Goal: Task Accomplishment & Management: Use online tool/utility

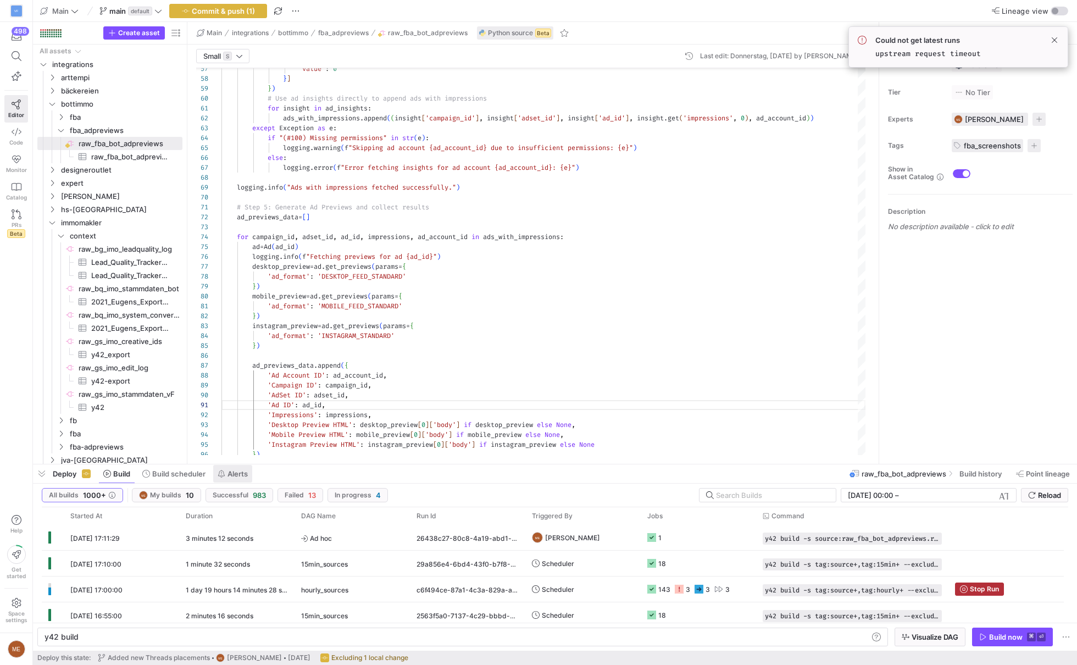
scroll to position [0, 33]
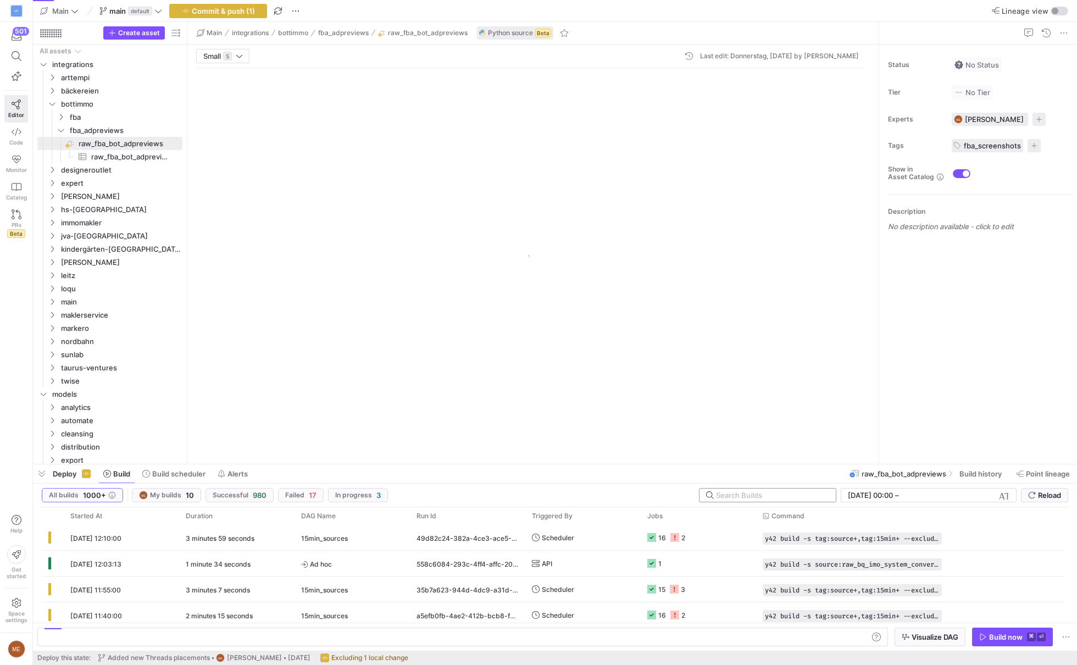
click at [809, 497] on input "text" at bounding box center [771, 495] width 111 height 9
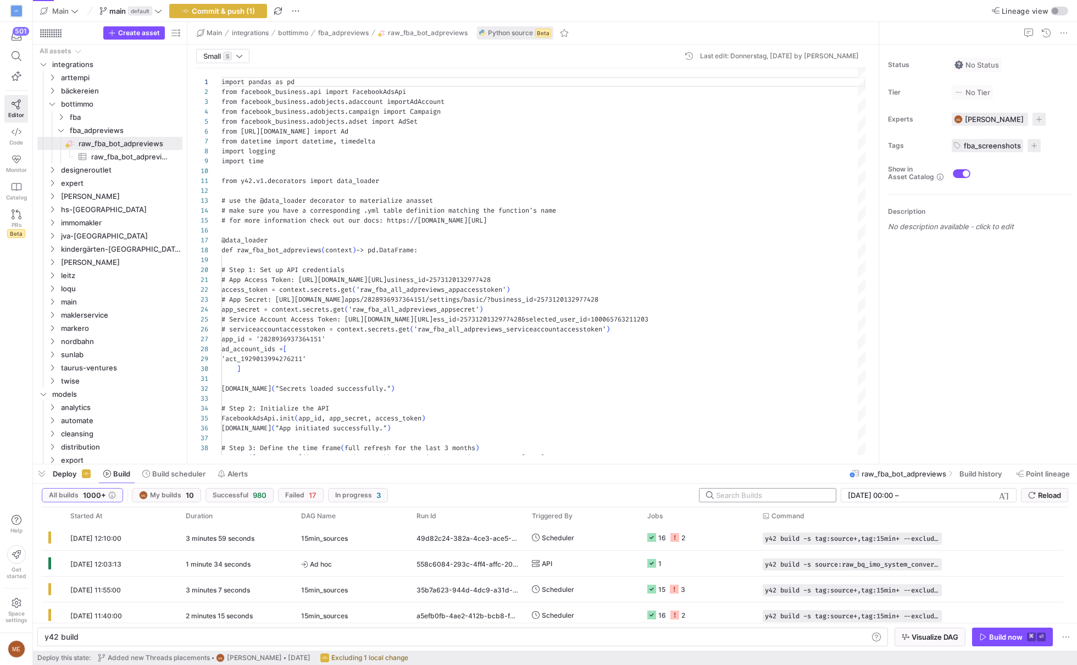
scroll to position [99, 0]
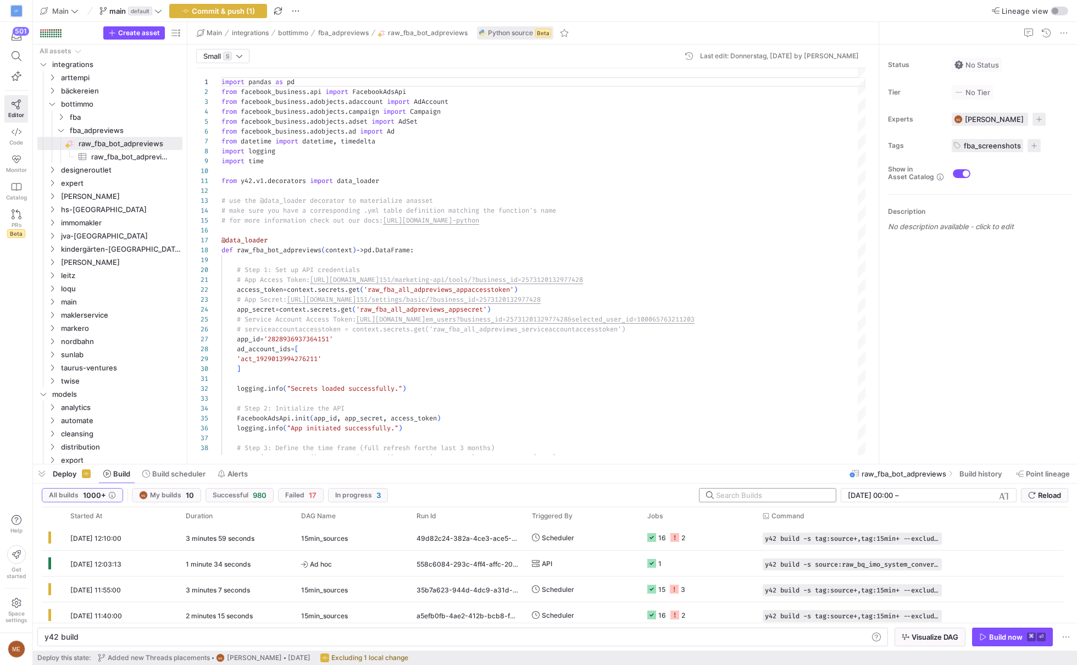
click at [809, 497] on input "text" at bounding box center [771, 495] width 111 height 9
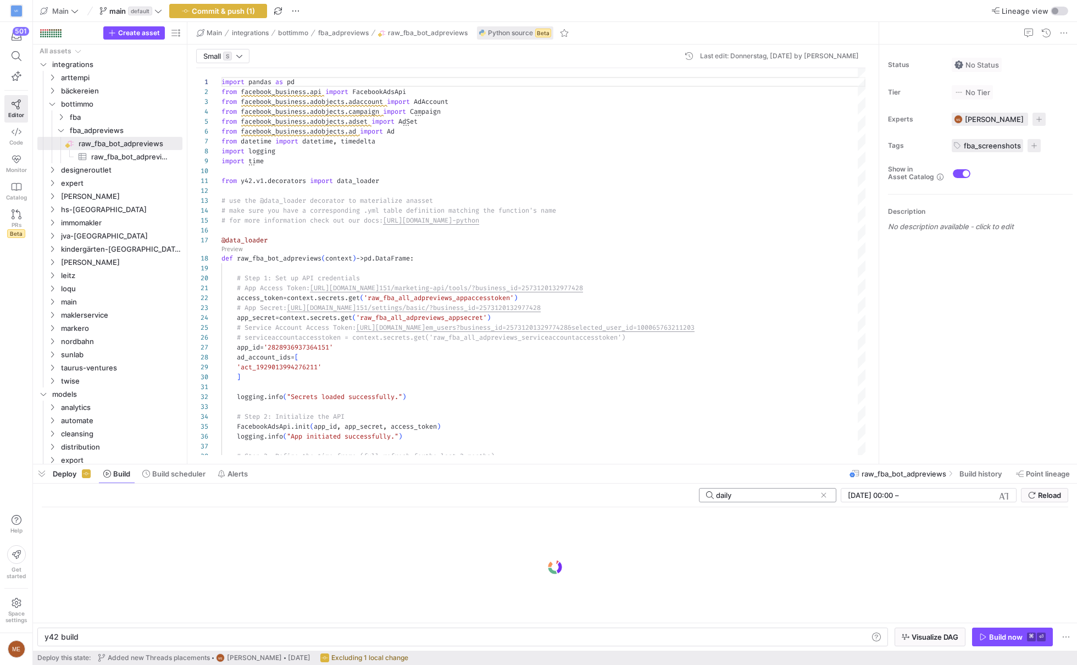
type input "daily"
click button at bounding box center [823, 495] width 11 height 11
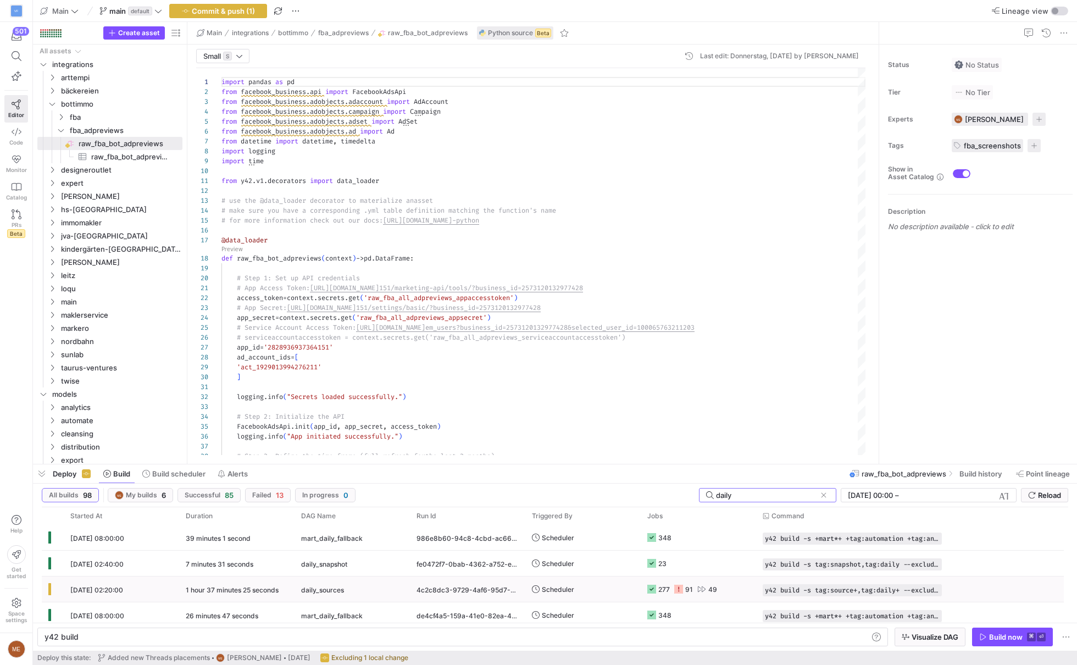
type input "daily"
click at [708, 585] on div "49" at bounding box center [712, 589] width 9 height 26
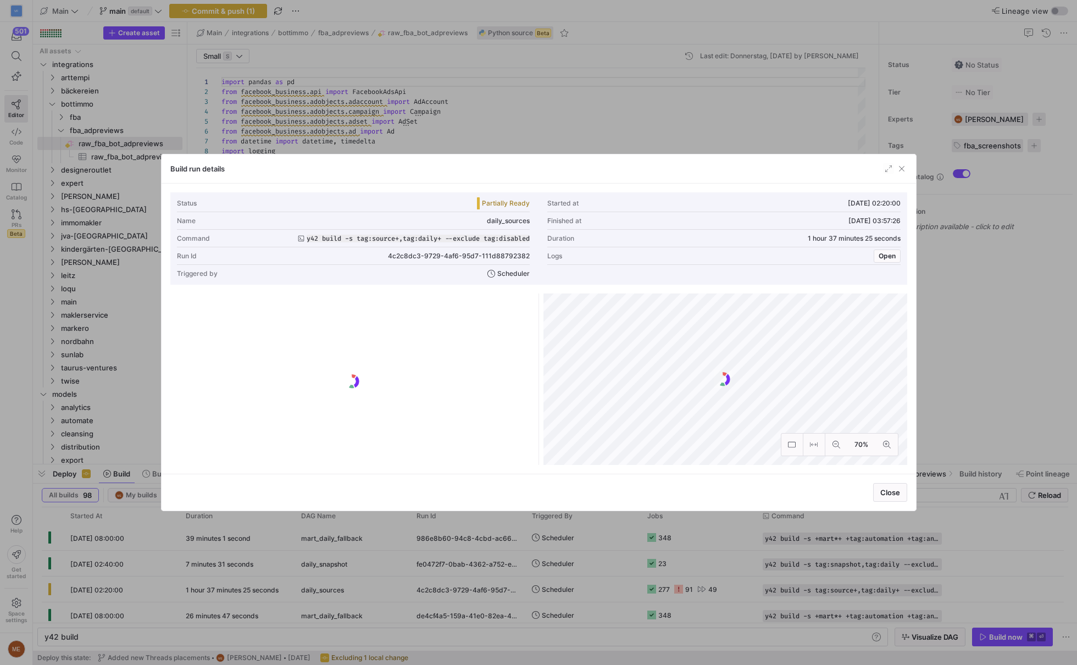
click at [949, 328] on div at bounding box center [538, 332] width 1077 height 665
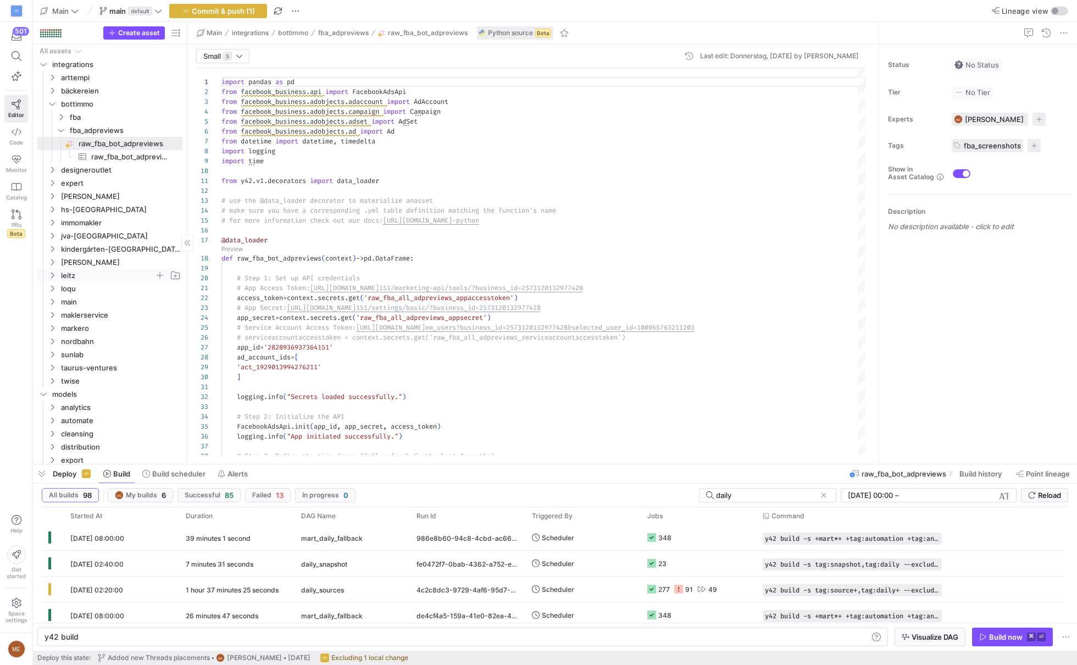
click at [112, 272] on span "leitz" at bounding box center [107, 275] width 93 height 13
click at [97, 323] on span "ig" at bounding box center [112, 328] width 85 height 13
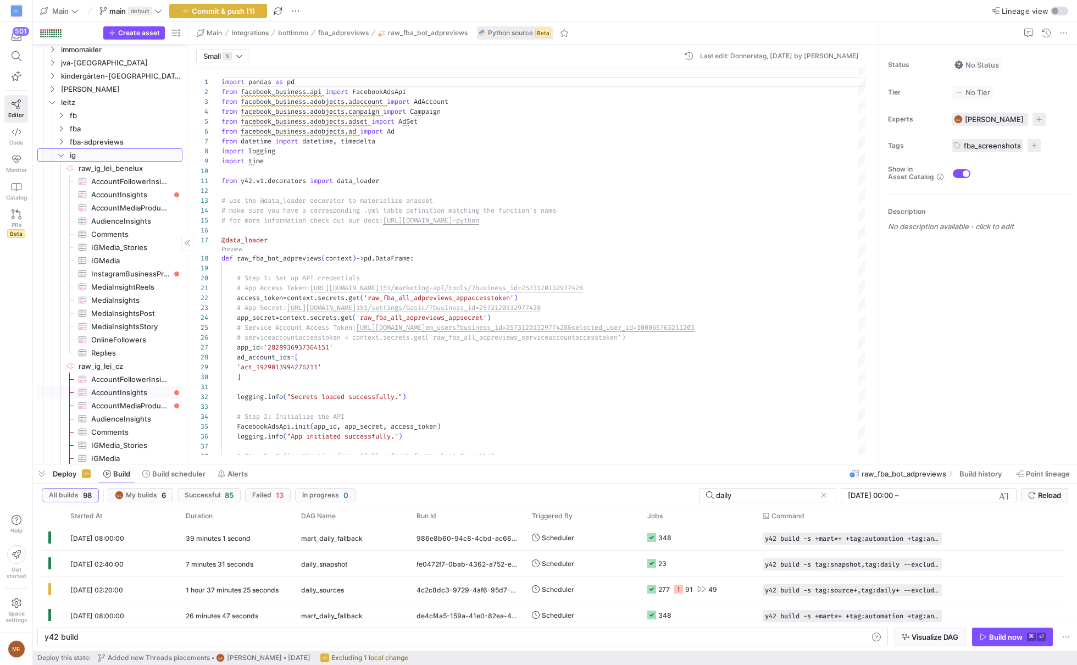
scroll to position [219, 0]
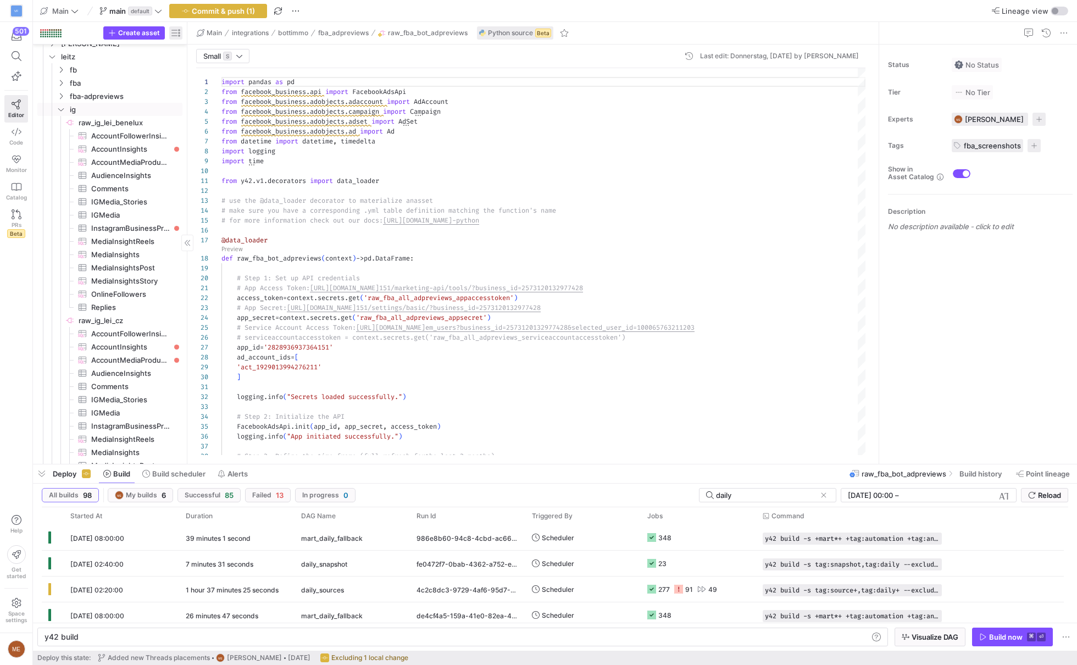
click at [179, 32] on span "button" at bounding box center [175, 32] width 13 height 13
click at [217, 72] on mat-radio-button "Last build status" at bounding box center [230, 79] width 84 height 18
radio input "false"
radio input "true"
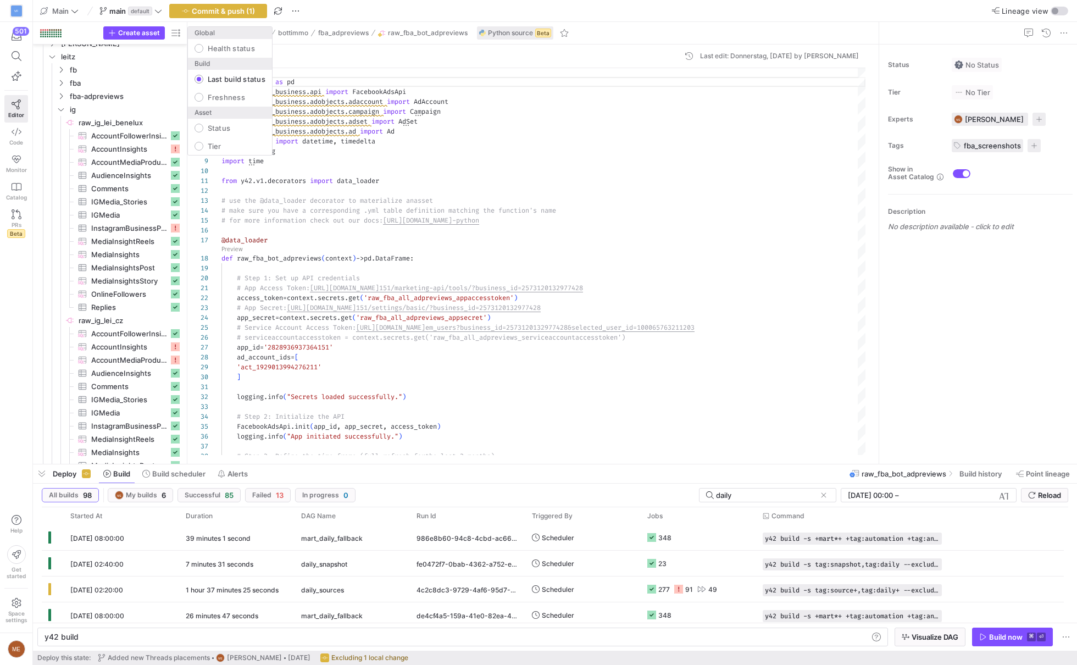
click at [134, 237] on div at bounding box center [538, 332] width 1077 height 665
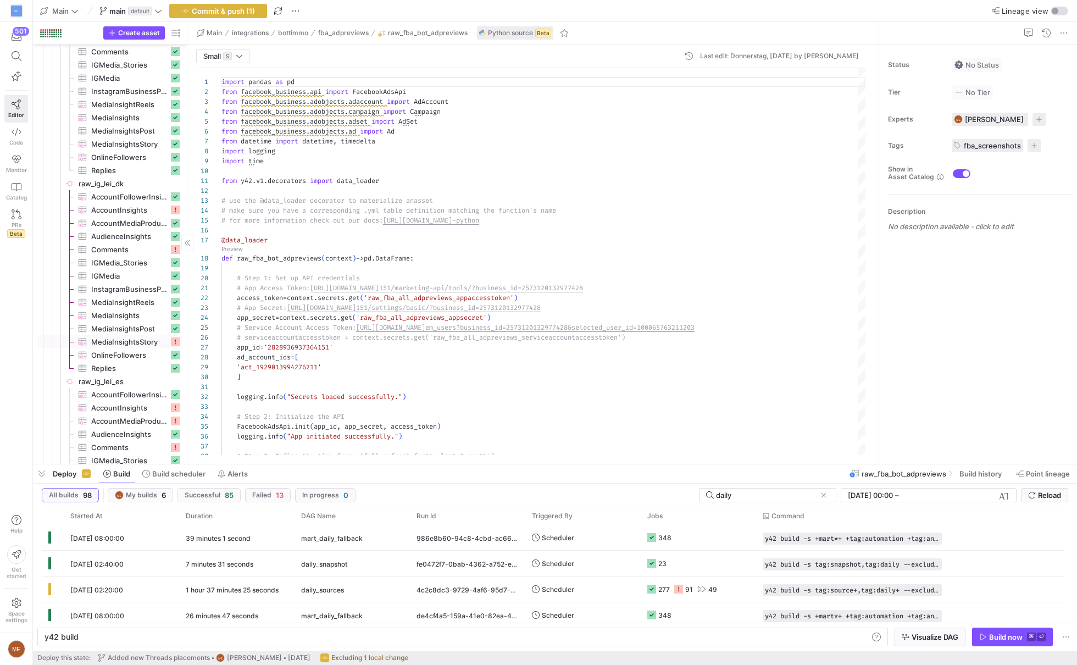
scroll to position [949, 0]
click at [147, 219] on span "AccountMediaProductType​​​​​​​​​" at bounding box center [129, 224] width 77 height 13
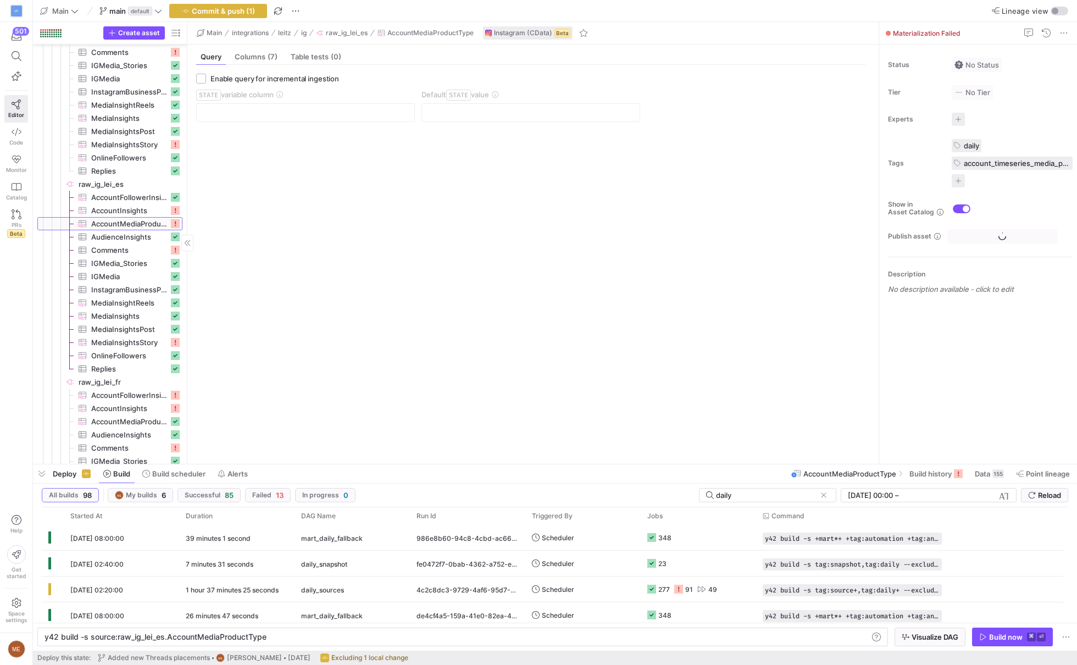
type textarea "y42 build -s source:raw_ig_lei_es.AccountMediaProductType"
click at [159, 470] on span "Build scheduler" at bounding box center [178, 473] width 53 height 9
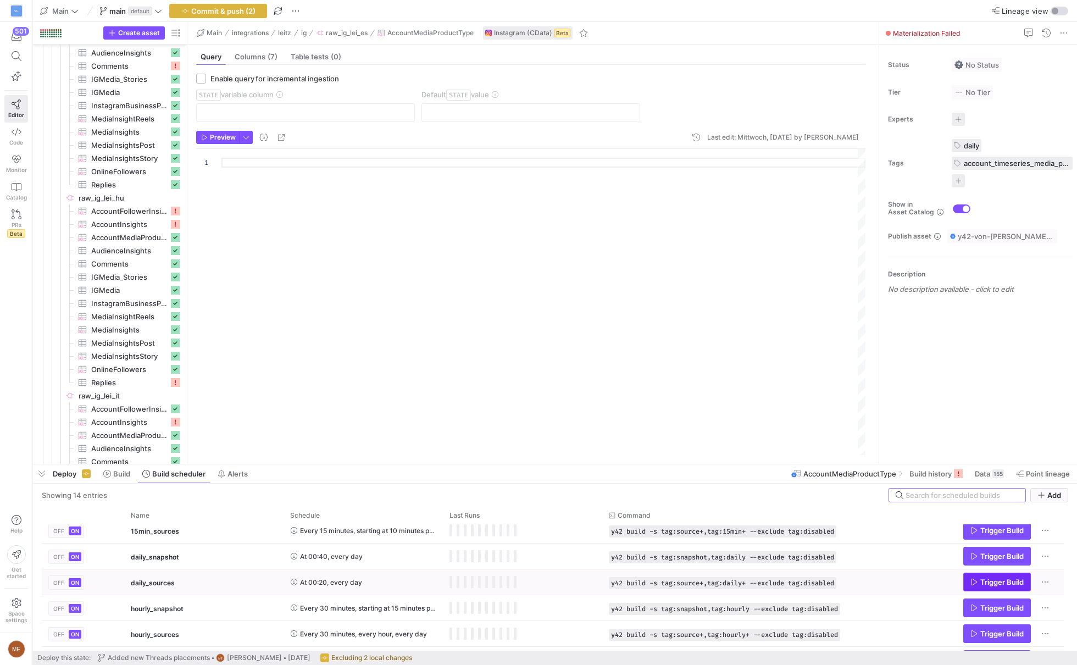
click at [983, 584] on span "Trigger Build" at bounding box center [1001, 582] width 43 height 9
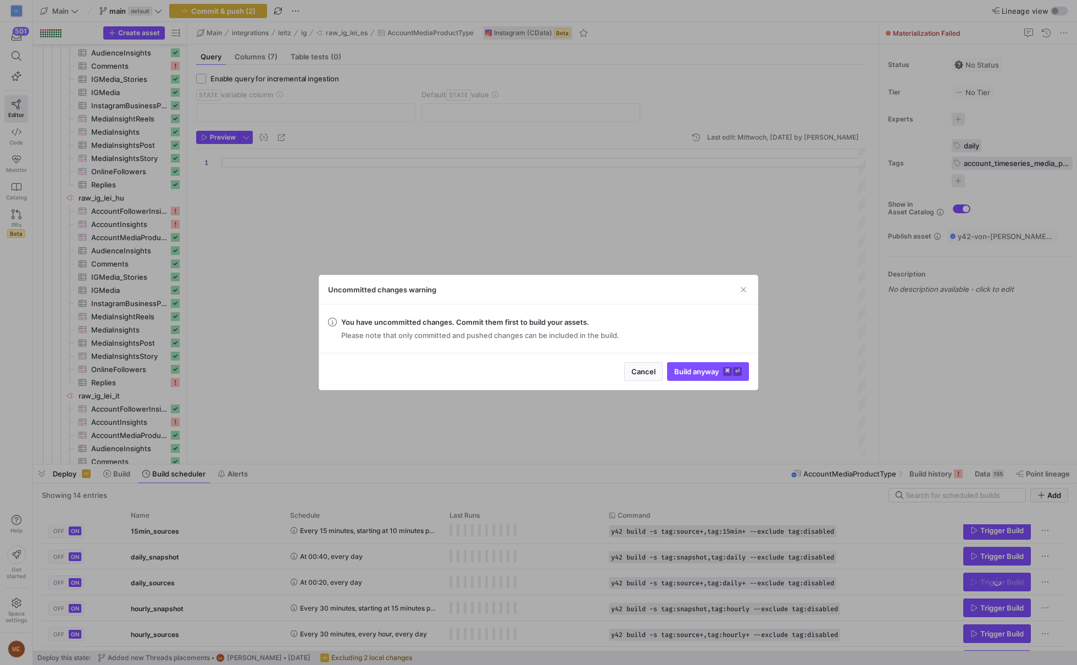
click at [698, 384] on div "Cancel Build anyway ⌘ ⏎" at bounding box center [538, 371] width 439 height 37
click at [714, 371] on span "Build anyway ⌘ ⏎" at bounding box center [708, 371] width 68 height 9
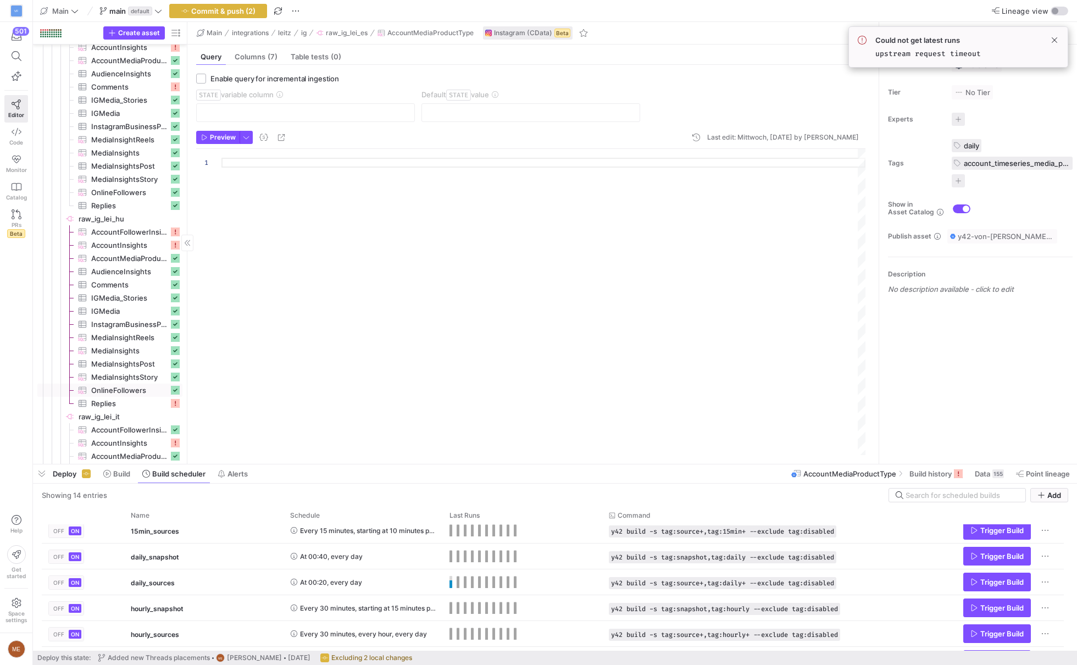
scroll to position [906, 0]
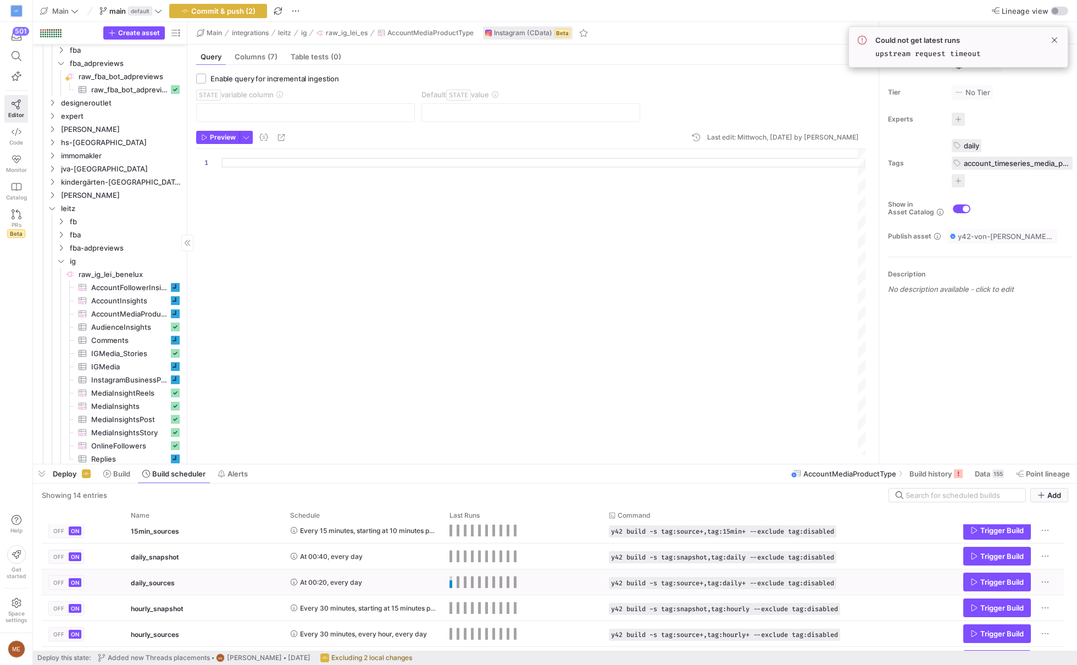
click at [450, 583] on span "Press SPACE to select this row." at bounding box center [451, 582] width 3 height 12
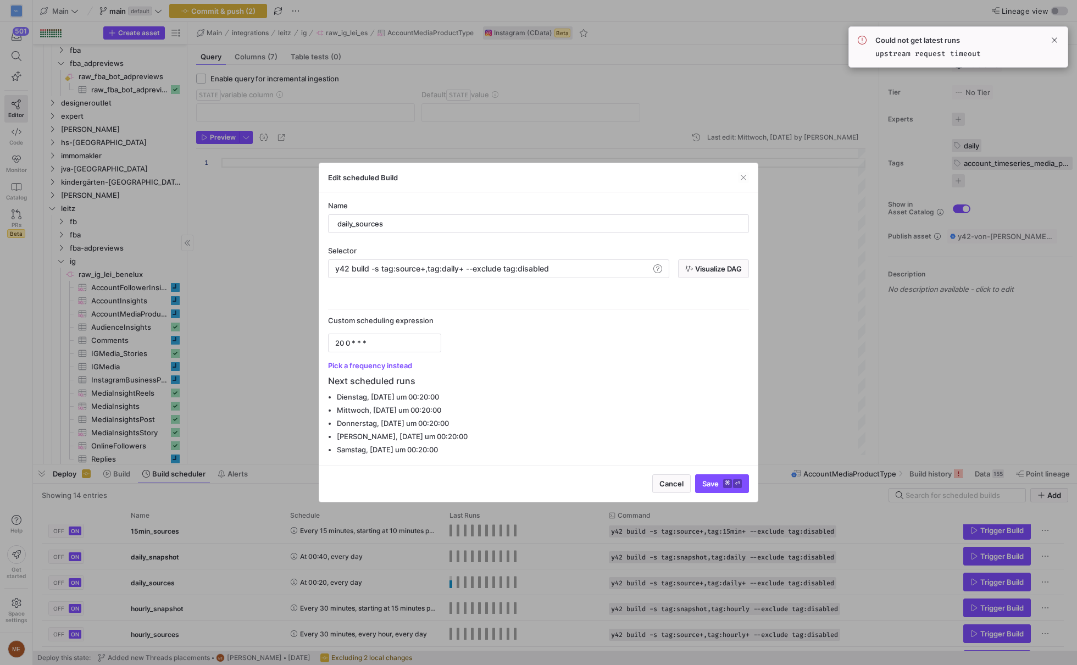
click at [243, 388] on div at bounding box center [538, 332] width 1077 height 665
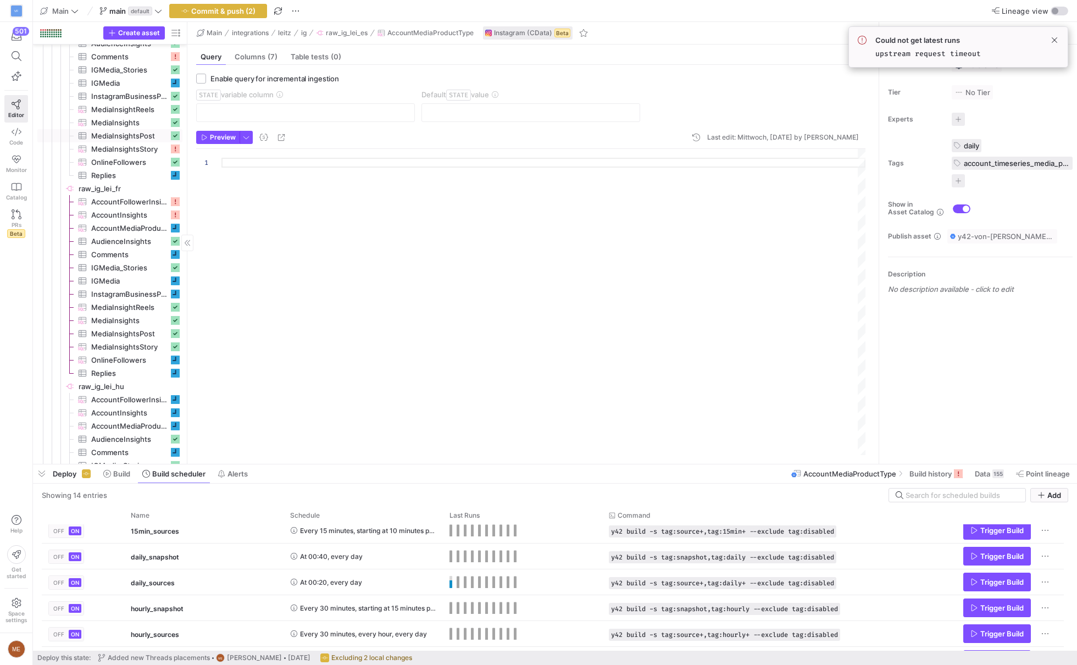
scroll to position [1005, 0]
